Goal: Information Seeking & Learning: Learn about a topic

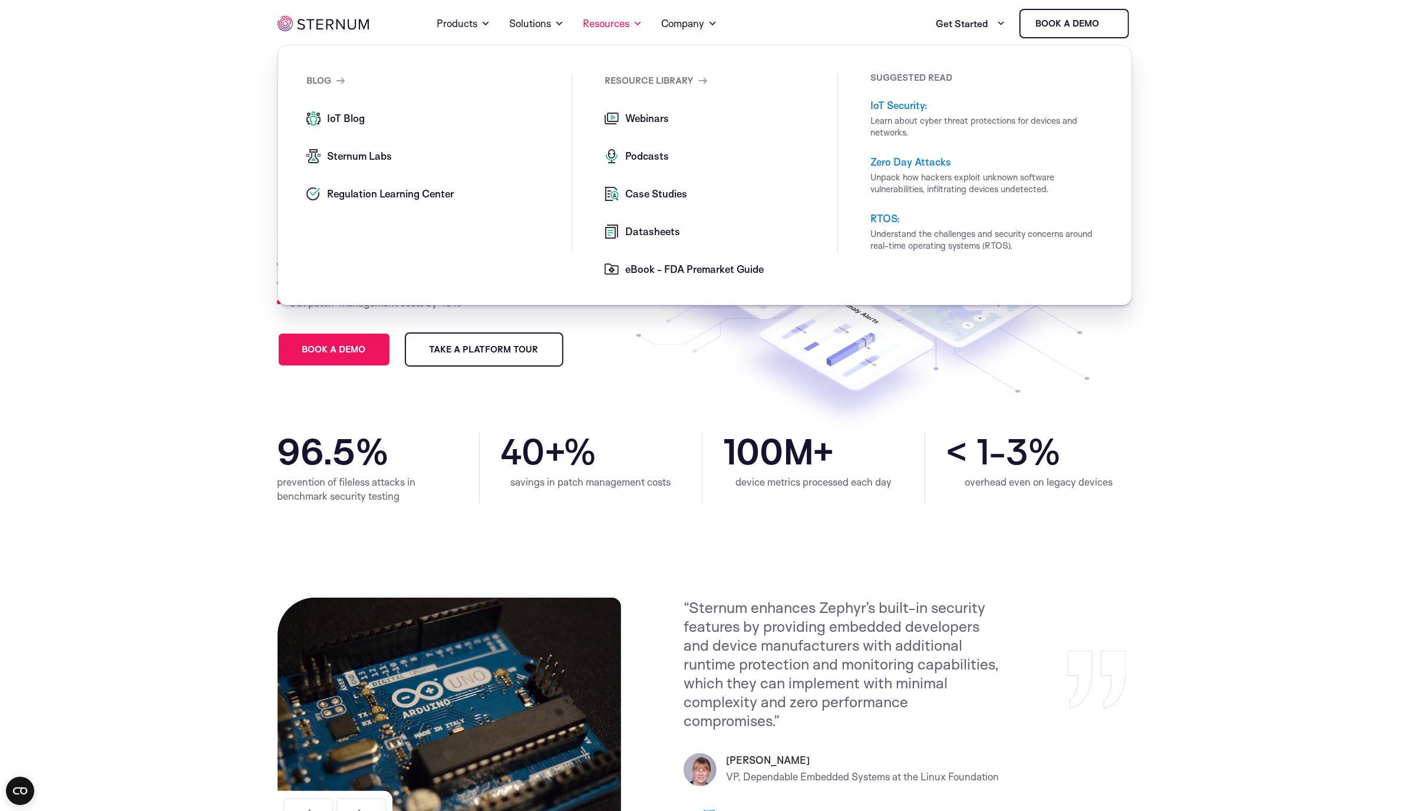
click at [636, 192] on span "Case Studies" at bounding box center [654, 194] width 65 height 14
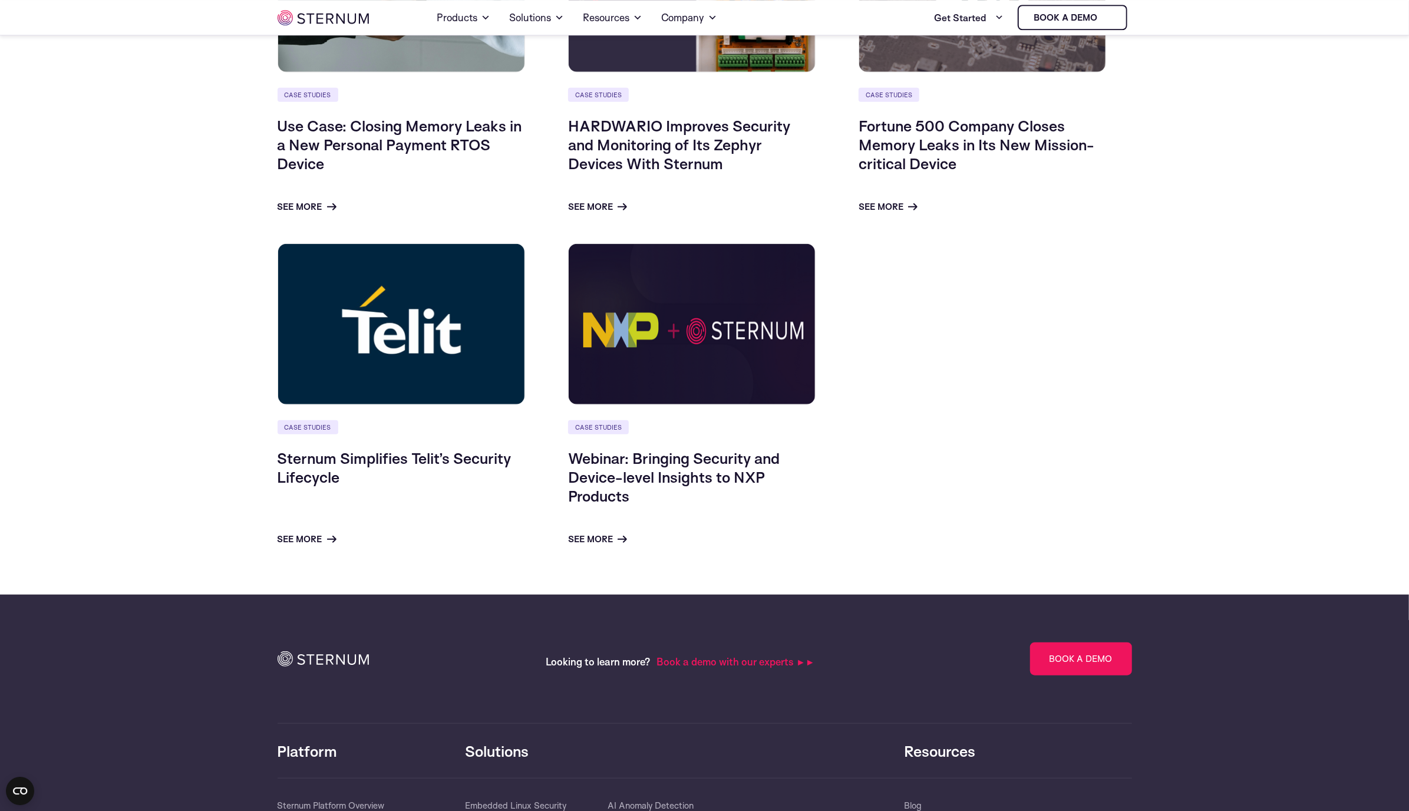
scroll to position [730, 0]
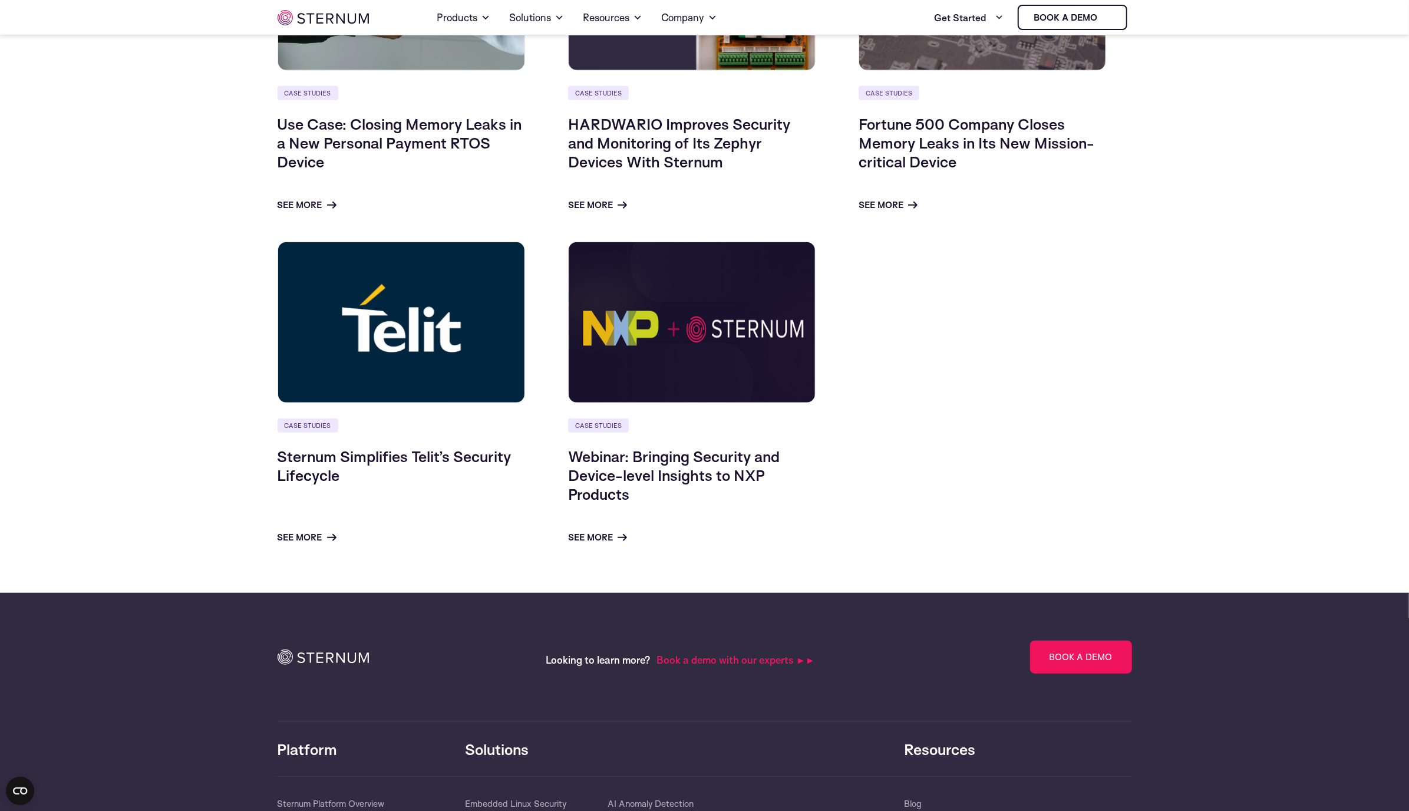
click at [670, 328] on img at bounding box center [692, 323] width 248 height 162
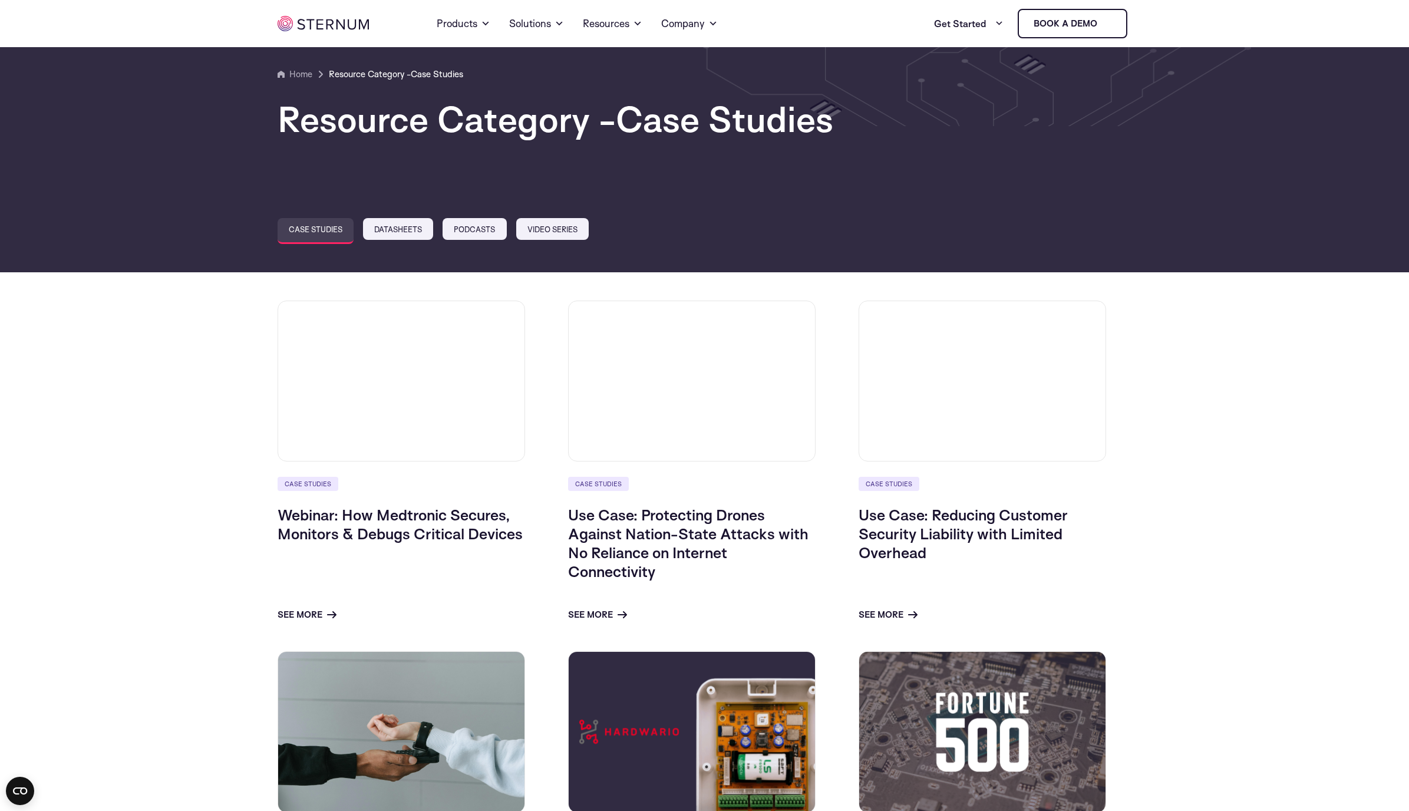
scroll to position [730, 0]
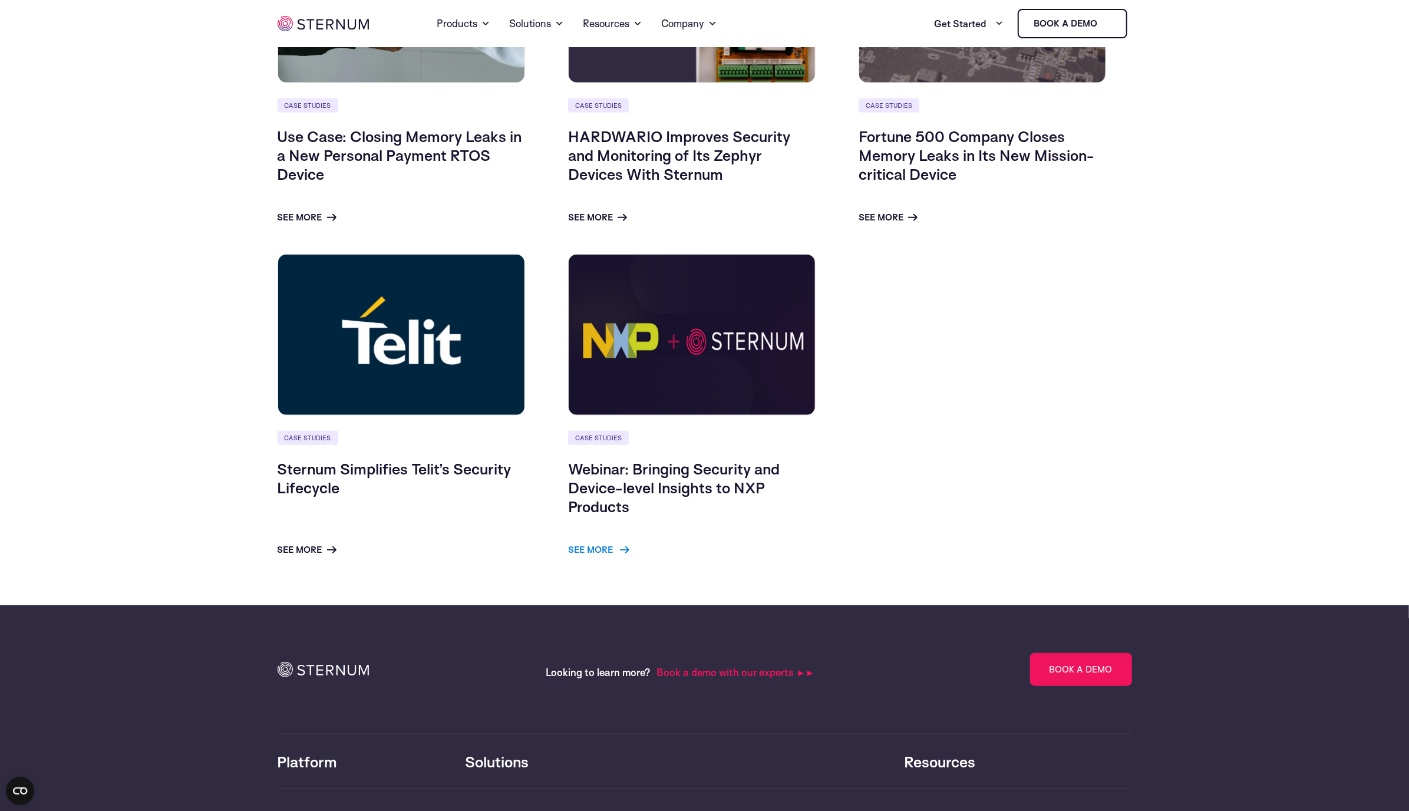
click at [605, 549] on link "See more" at bounding box center [598, 550] width 61 height 14
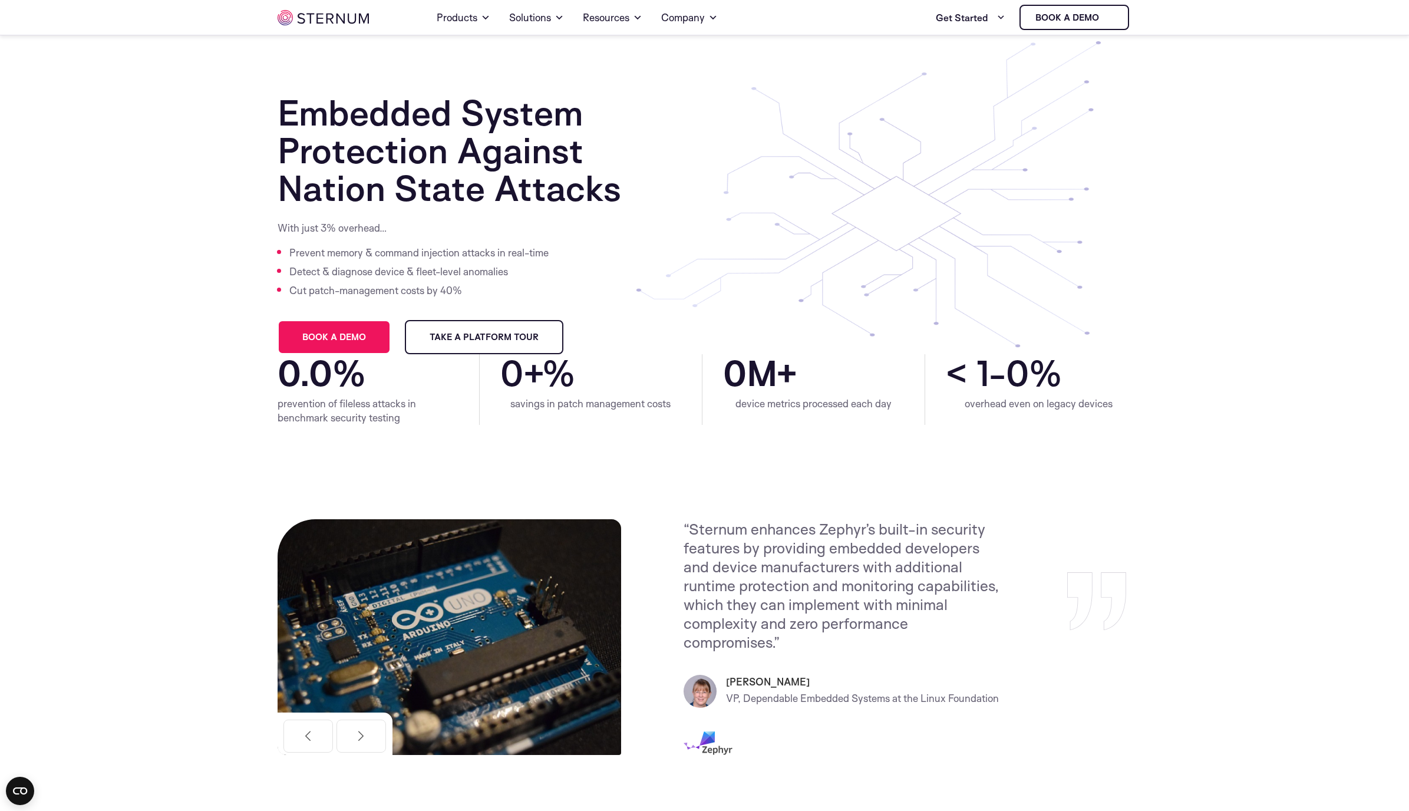
scroll to position [245, 0]
